Goal: Information Seeking & Learning: Compare options

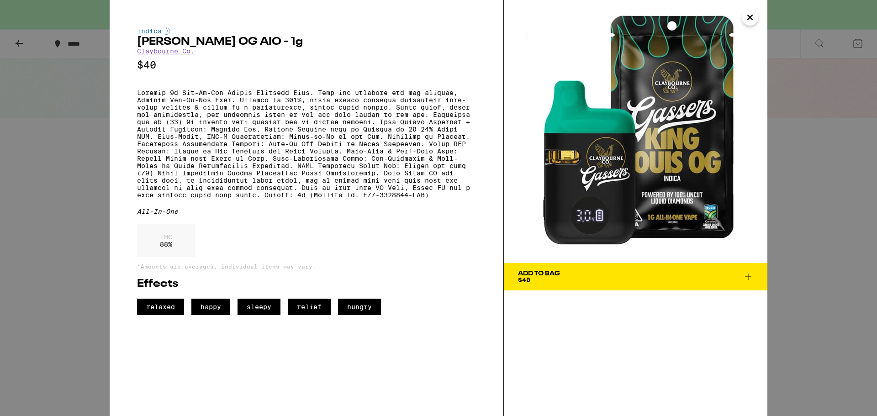
click at [746, 19] on icon "Close" at bounding box center [749, 18] width 11 height 14
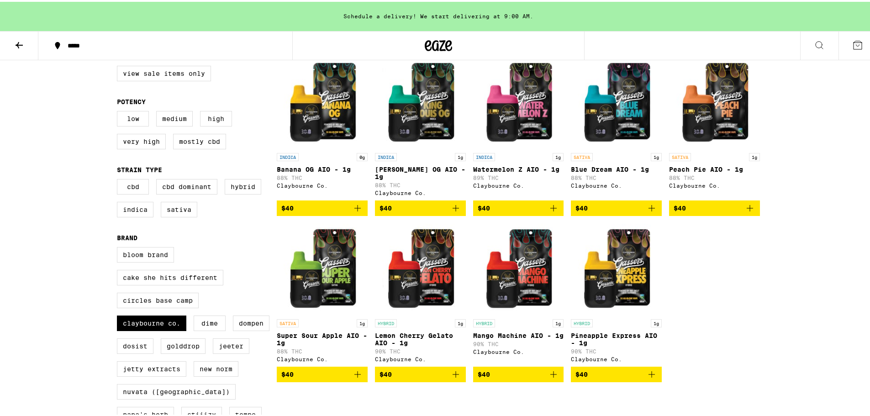
scroll to position [122, 0]
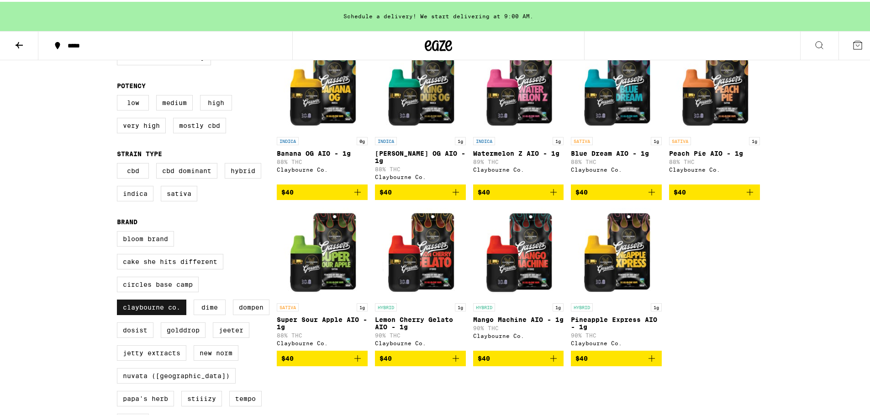
click at [140, 313] on label "Claybourne Co." at bounding box center [151, 306] width 69 height 16
click at [119, 231] on input "Claybourne Co." at bounding box center [119, 231] width 0 height 0
checkbox input "false"
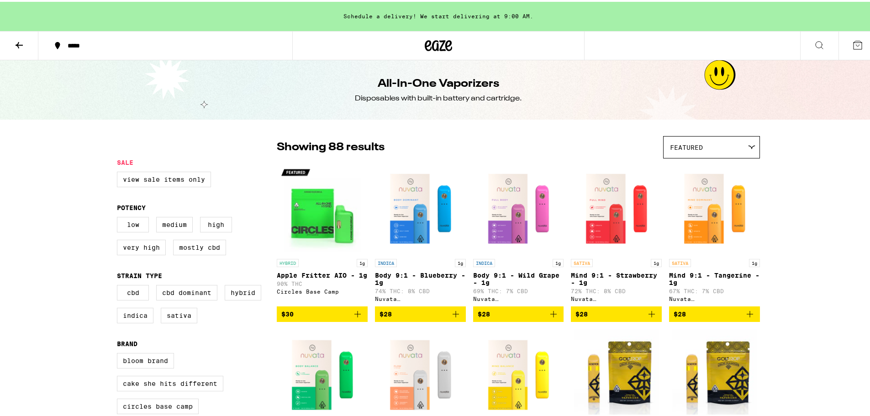
click at [13, 47] on button at bounding box center [19, 44] width 38 height 29
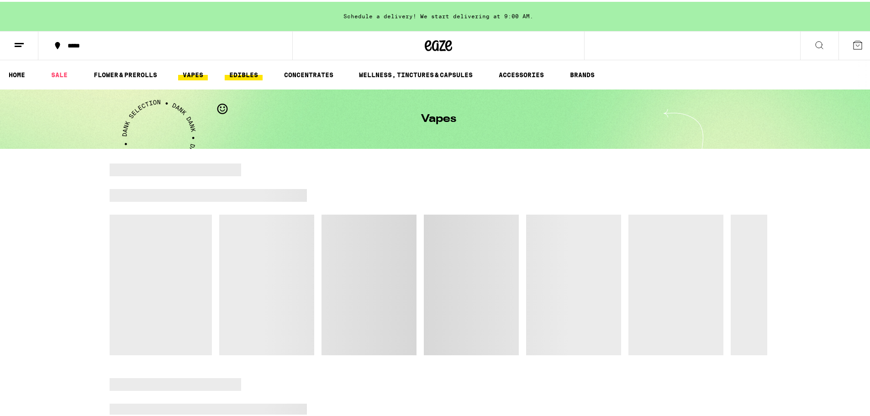
click at [245, 73] on link "EDIBLES" at bounding box center [244, 73] width 38 height 11
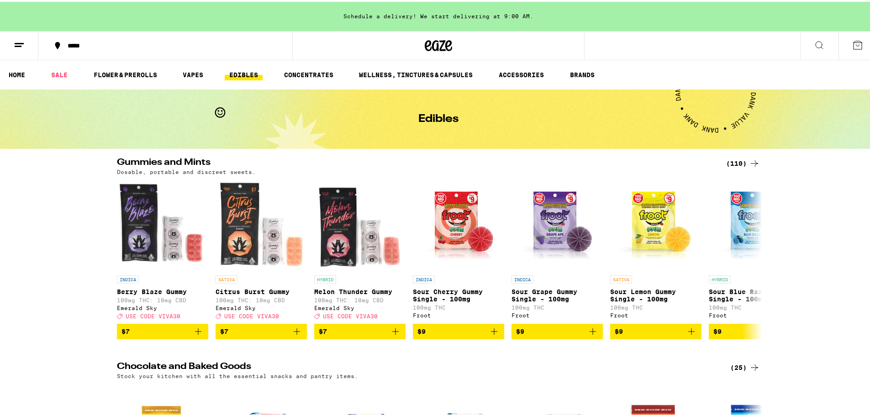
click at [737, 163] on div "(110)" at bounding box center [743, 161] width 34 height 11
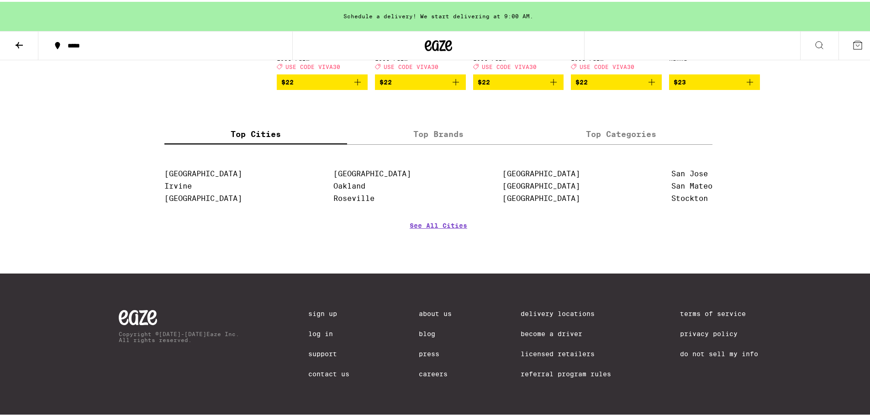
scroll to position [3992, 0]
click at [685, 169] on link "San Jose" at bounding box center [689, 172] width 37 height 9
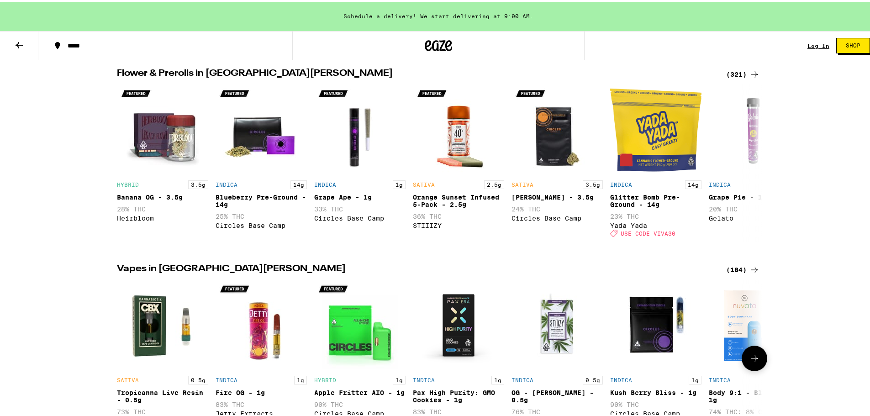
scroll to position [122, 0]
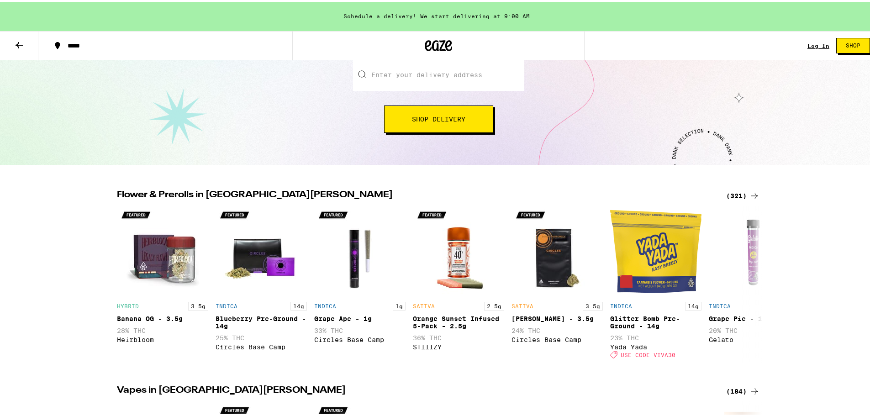
click at [731, 194] on div "(321)" at bounding box center [743, 194] width 34 height 11
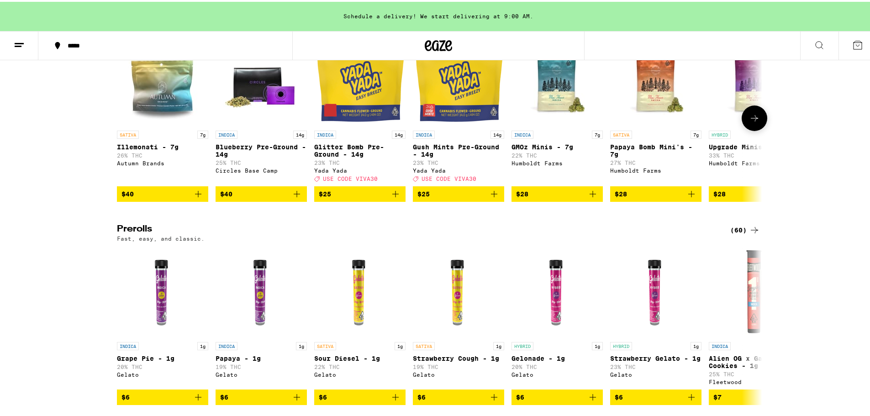
scroll to position [365, 0]
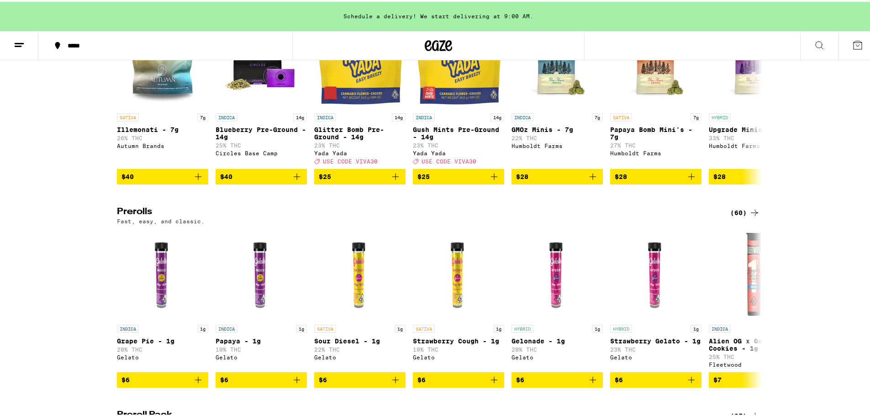
click at [736, 216] on div "(60)" at bounding box center [745, 210] width 30 height 11
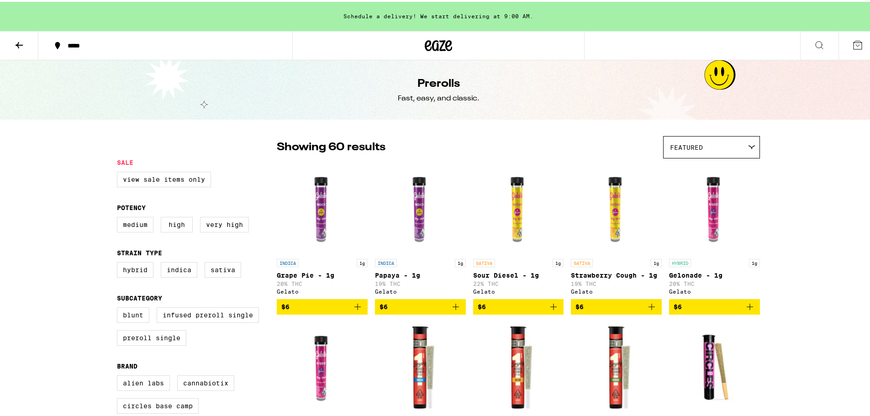
click at [12, 43] on button at bounding box center [19, 44] width 38 height 29
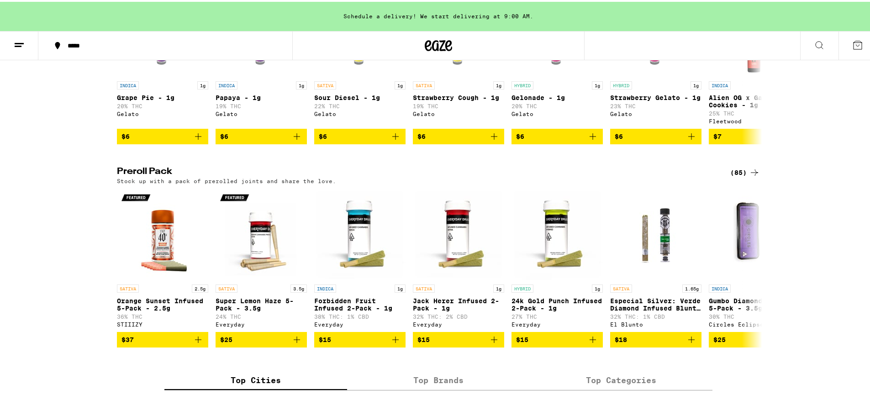
scroll to position [731, 0]
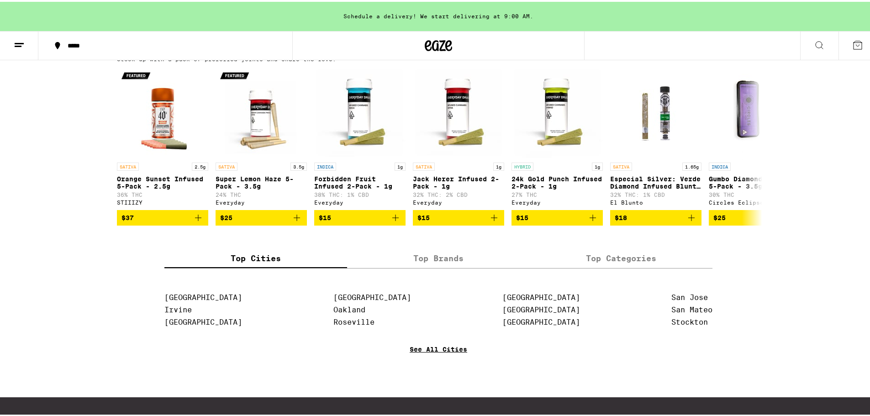
click at [430, 377] on link "See All Cities" at bounding box center [439, 361] width 58 height 34
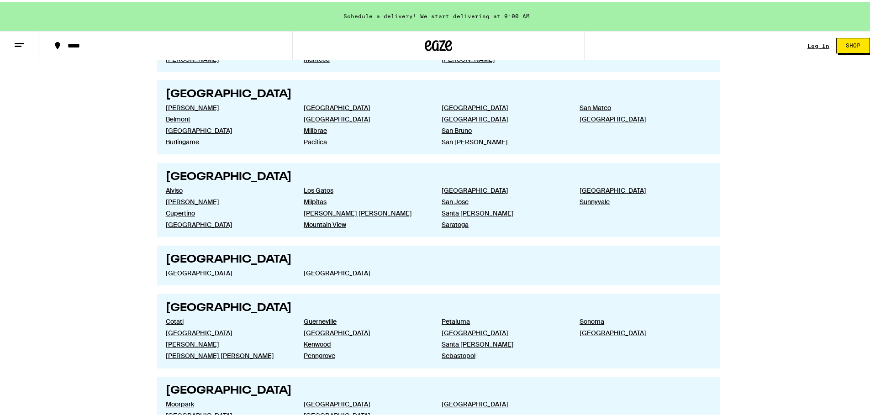
scroll to position [1461, 0]
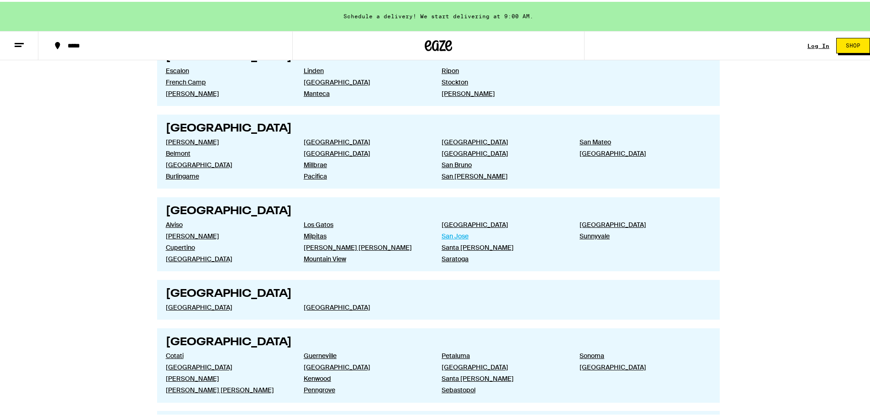
click at [448, 235] on link "San Jose" at bounding box center [503, 234] width 123 height 8
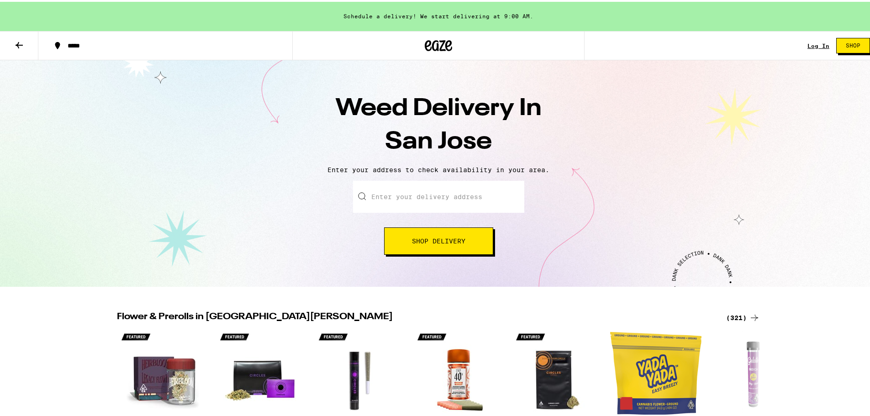
click at [21, 47] on icon at bounding box center [19, 43] width 11 height 11
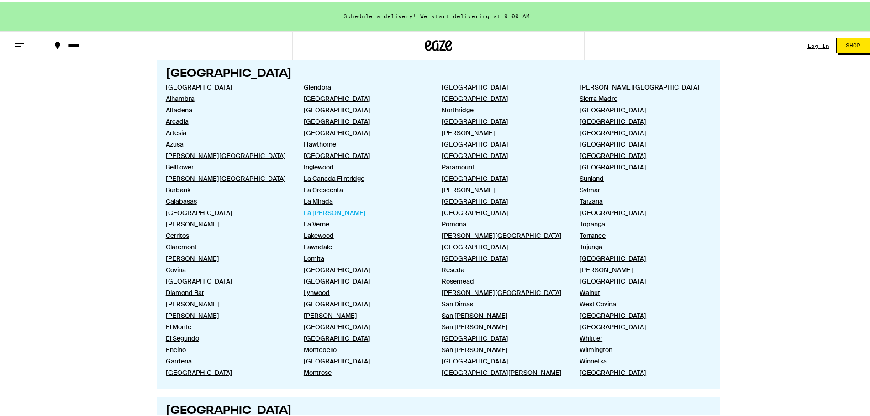
scroll to position [487, 0]
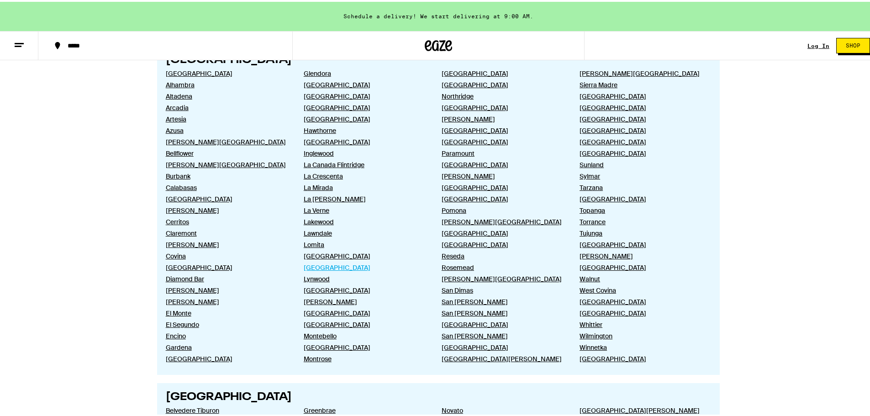
click at [312, 265] on link "[GEOGRAPHIC_DATA]" at bounding box center [365, 266] width 123 height 8
